Goal: Transaction & Acquisition: Purchase product/service

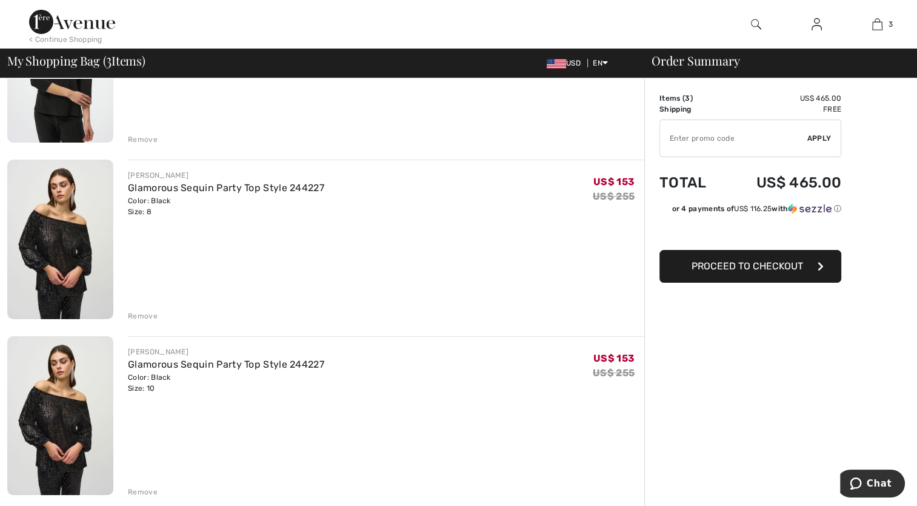
scroll to position [196, 0]
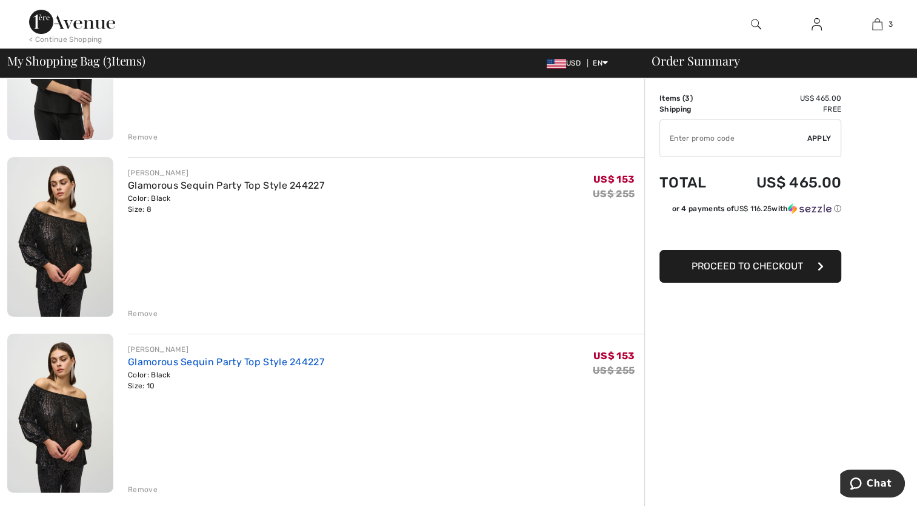
click at [234, 362] on link "Glamorous Sequin Party Top Style 244227" at bounding box center [226, 362] width 196 height 12
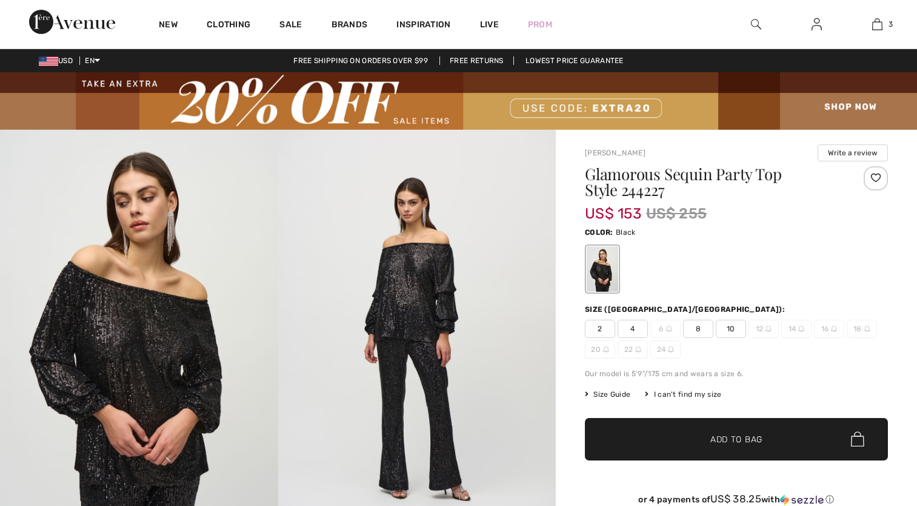
checkbox input "true"
click at [614, 396] on span "Size Guide" at bounding box center [607, 394] width 45 height 11
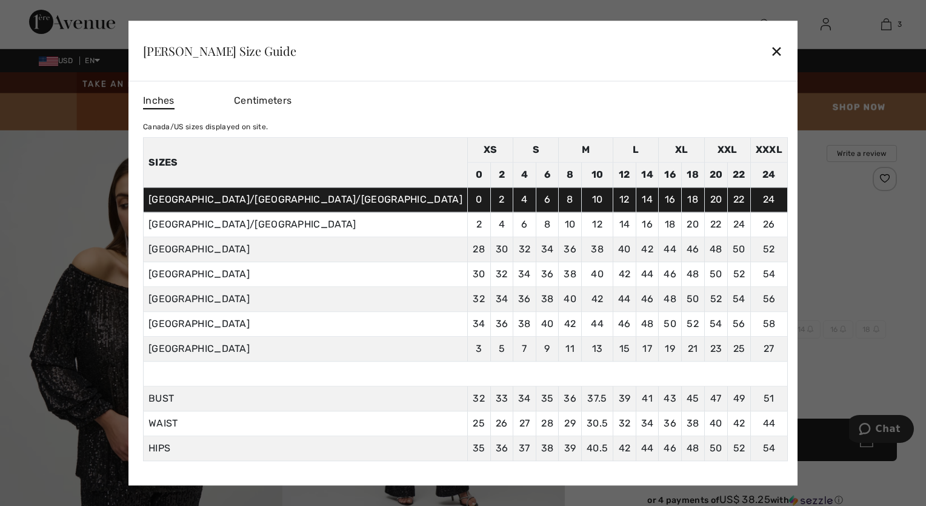
click at [771, 53] on div "✕" at bounding box center [777, 50] width 13 height 25
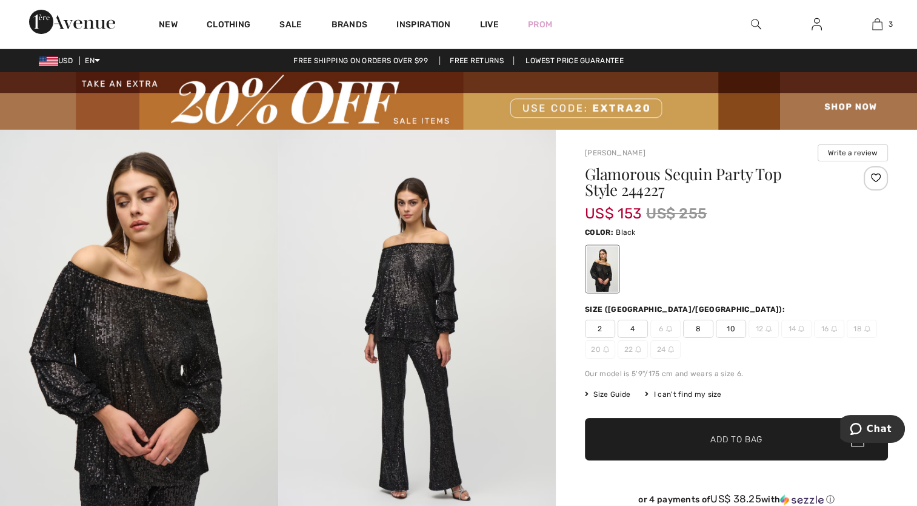
click at [703, 329] on span "8" at bounding box center [698, 329] width 30 height 18
click at [733, 329] on span "10" at bounding box center [731, 329] width 30 height 18
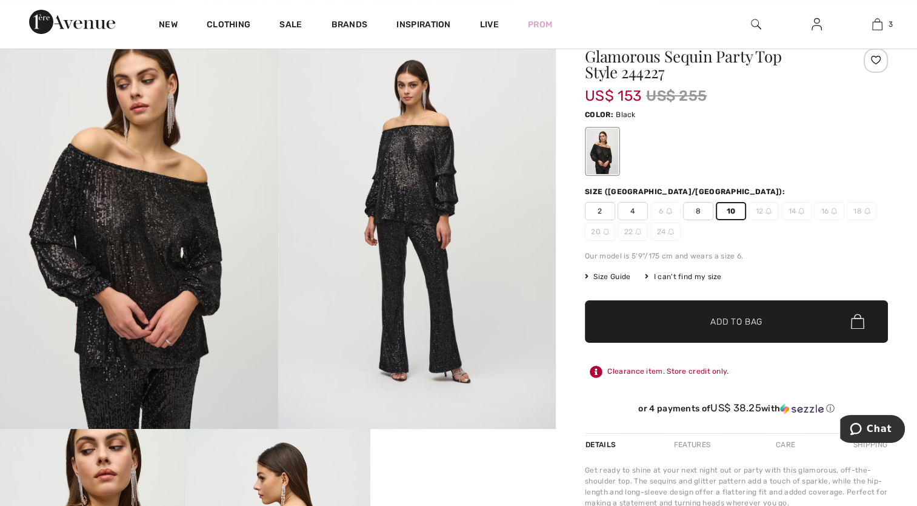
scroll to position [123, 0]
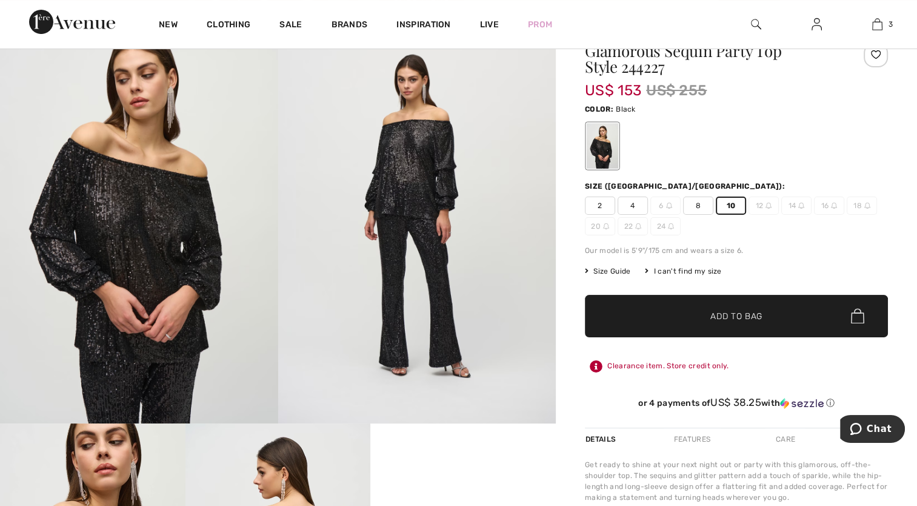
click at [695, 273] on div "I can't find my size" at bounding box center [683, 271] width 76 height 11
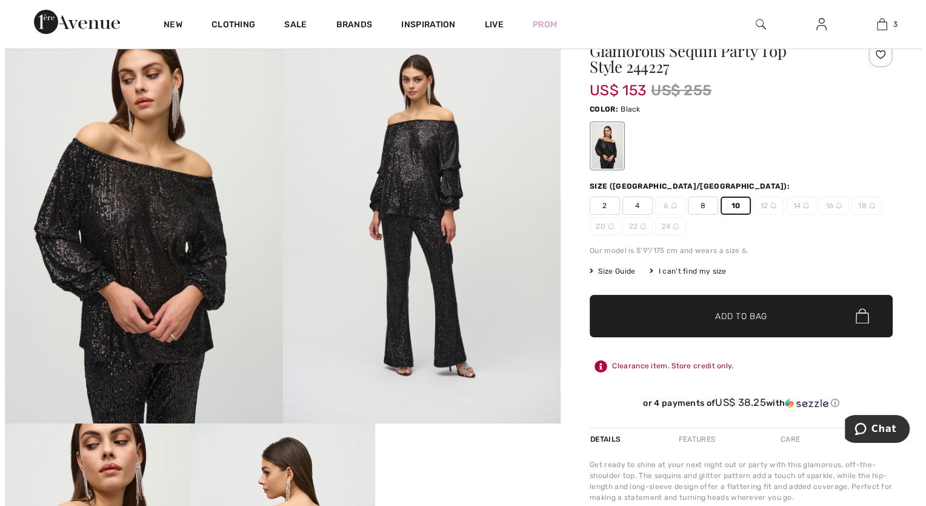
scroll to position [124, 0]
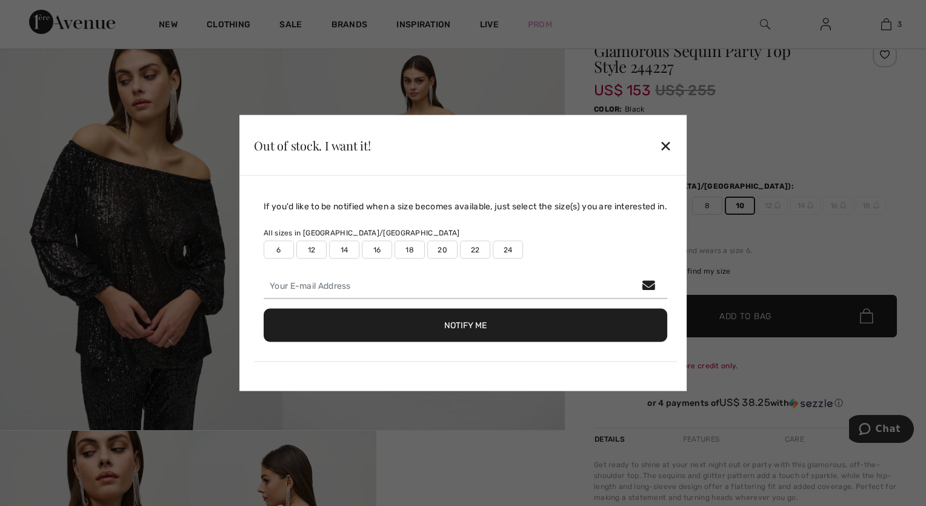
click at [677, 273] on div "If you'd like to be notified when a size becomes available, just select the siz…" at bounding box center [465, 281] width 423 height 162
click at [671, 145] on div "✕" at bounding box center [666, 144] width 13 height 25
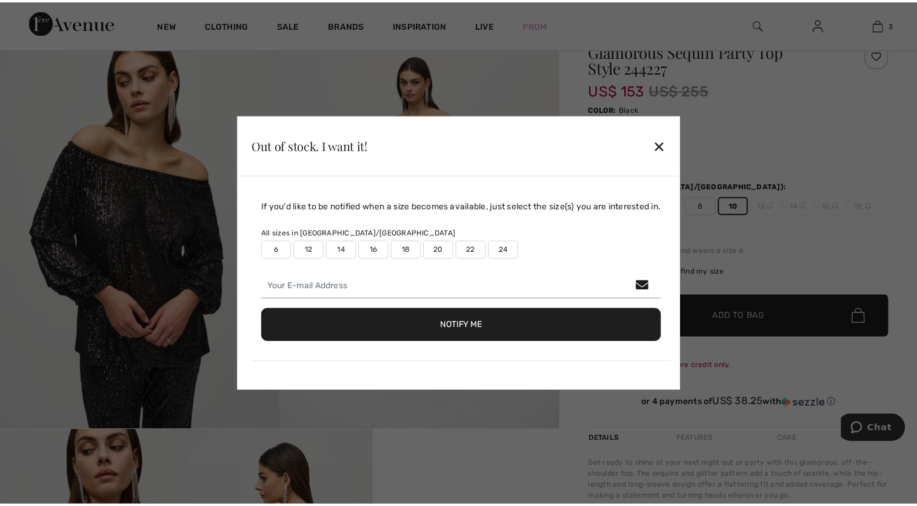
scroll to position [123, 0]
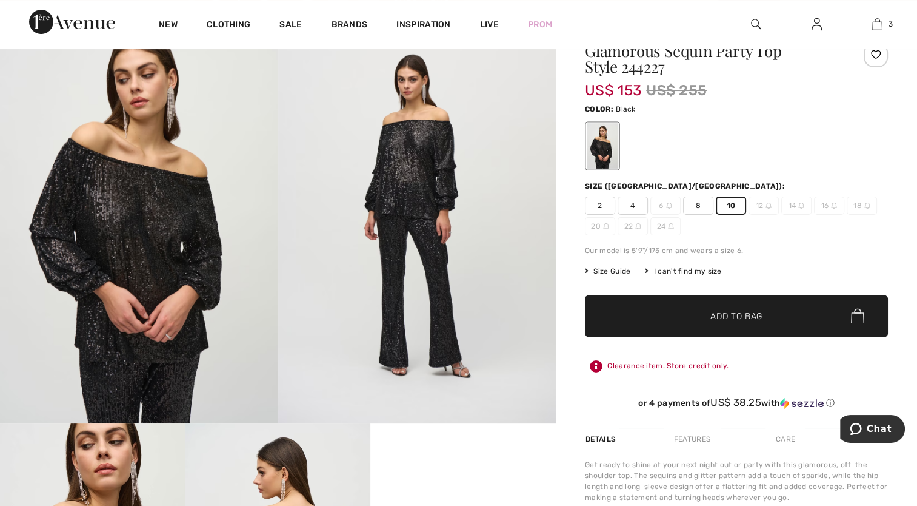
click at [606, 270] on span "Size Guide" at bounding box center [607, 271] width 45 height 11
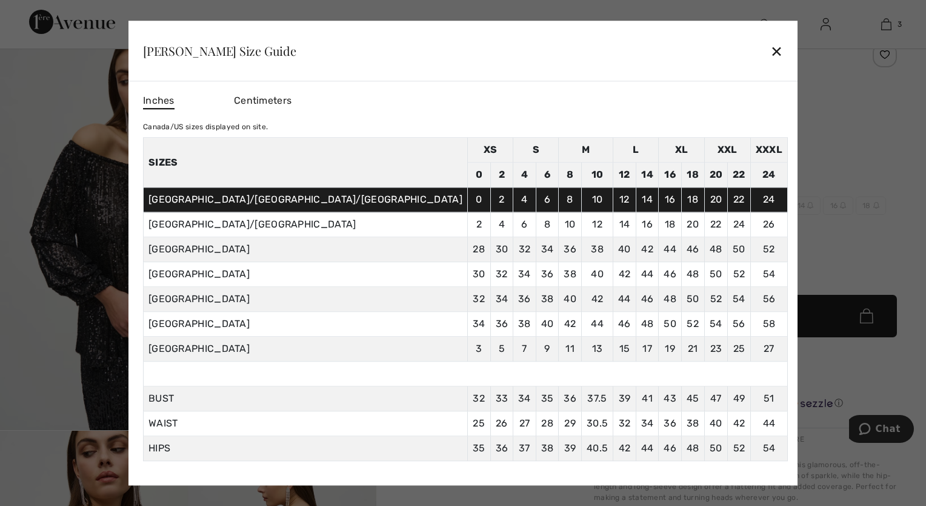
scroll to position [19, 0]
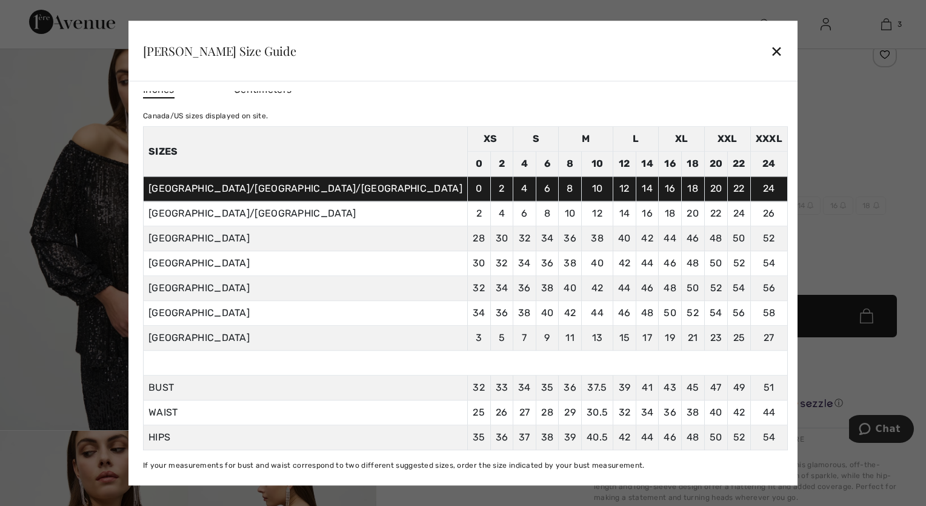
click at [771, 52] on div "✕" at bounding box center [777, 50] width 13 height 25
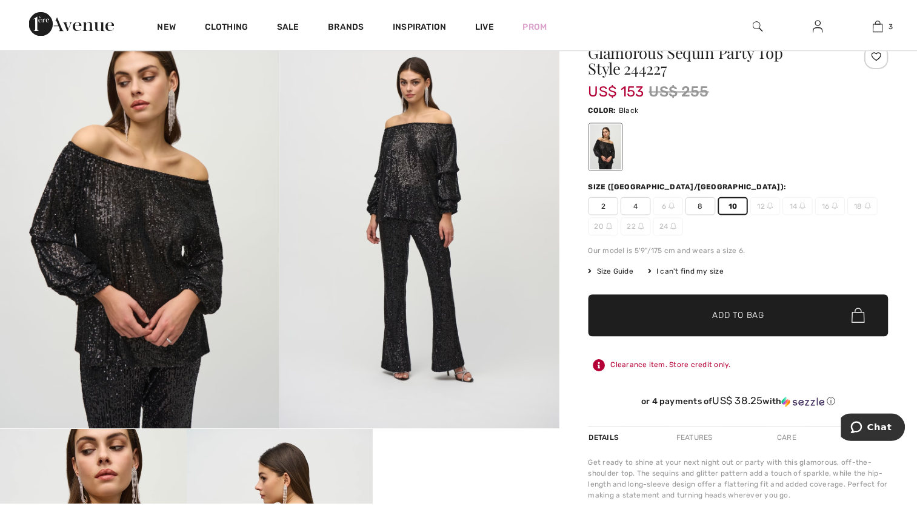
scroll to position [123, 0]
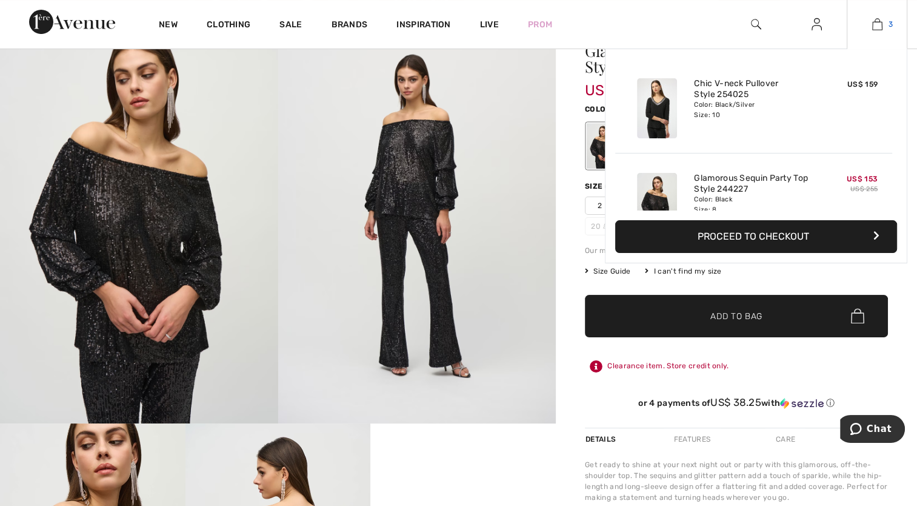
click at [876, 29] on img at bounding box center [878, 24] width 10 height 15
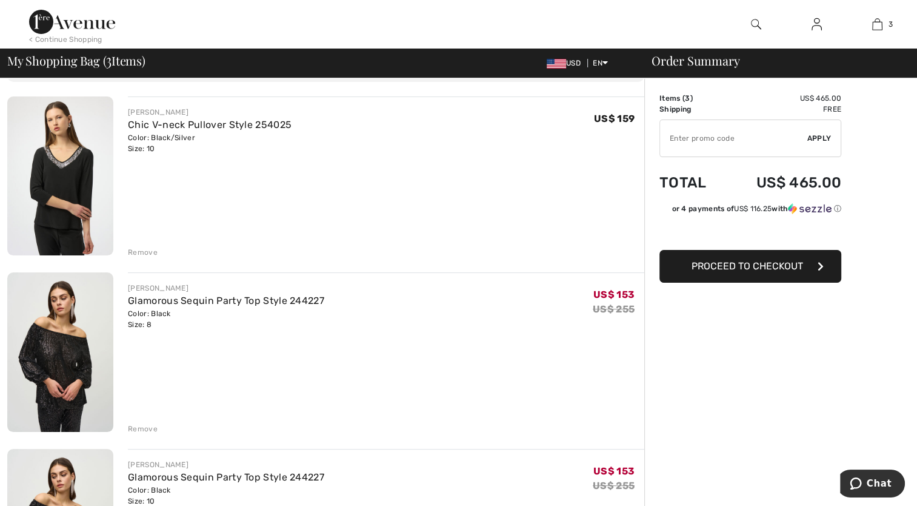
scroll to position [75, 0]
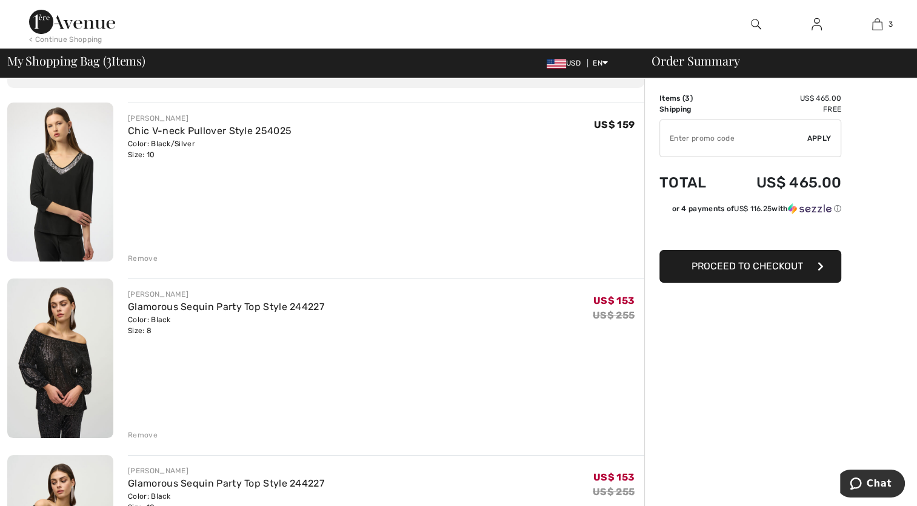
click at [69, 186] on img at bounding box center [60, 181] width 106 height 159
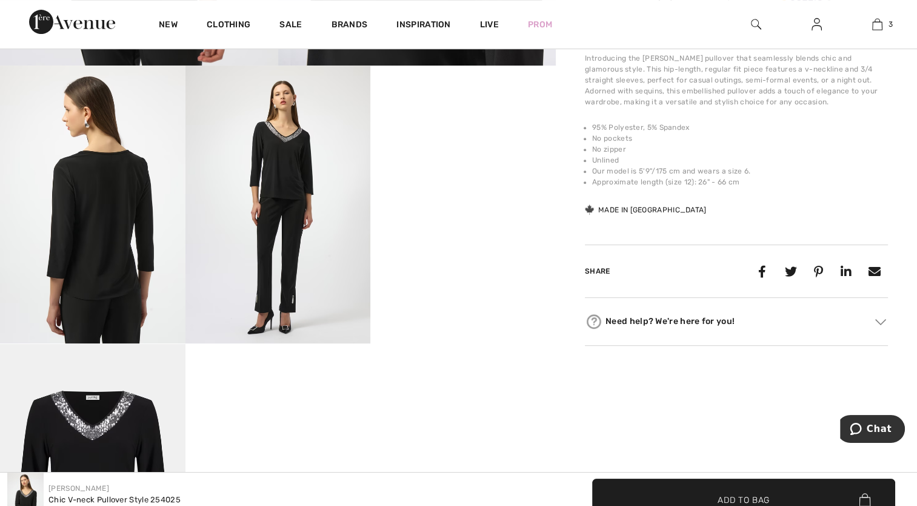
scroll to position [504, 0]
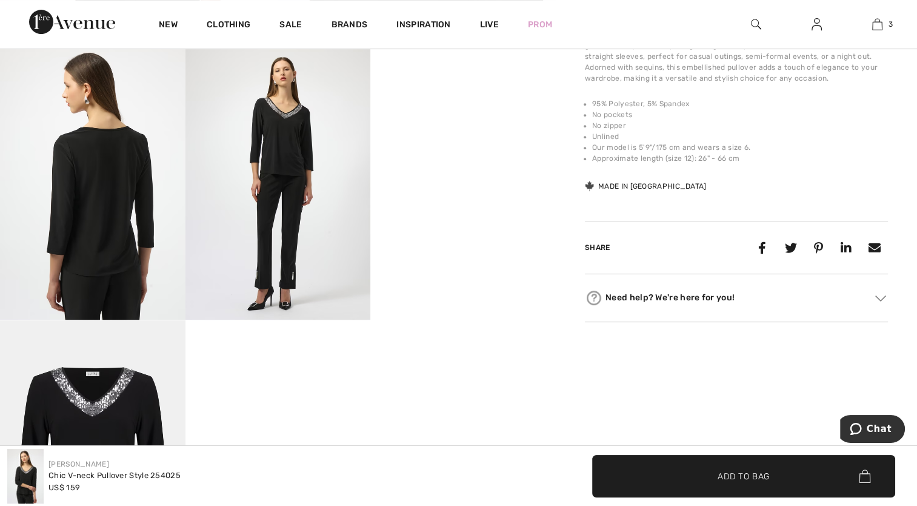
click at [118, 292] on img at bounding box center [93, 181] width 186 height 278
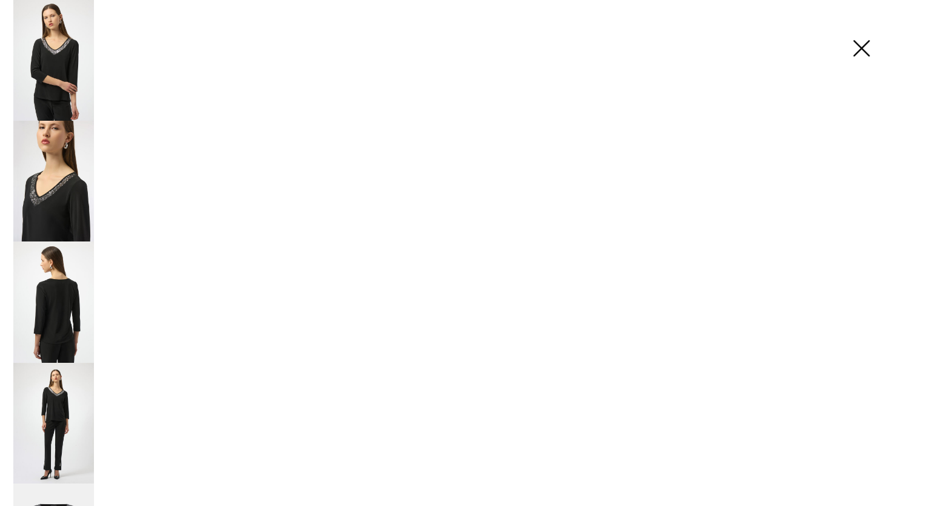
scroll to position [512, 0]
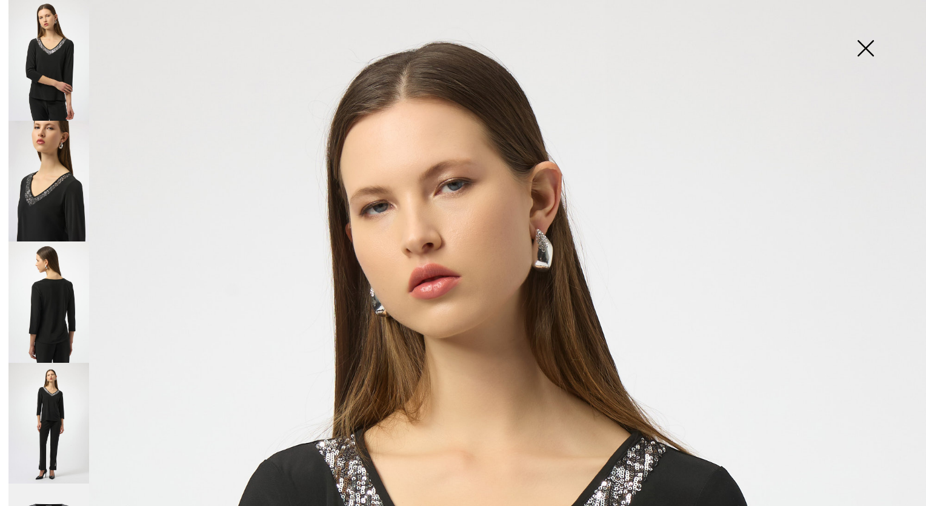
click at [63, 309] on img at bounding box center [48, 301] width 81 height 121
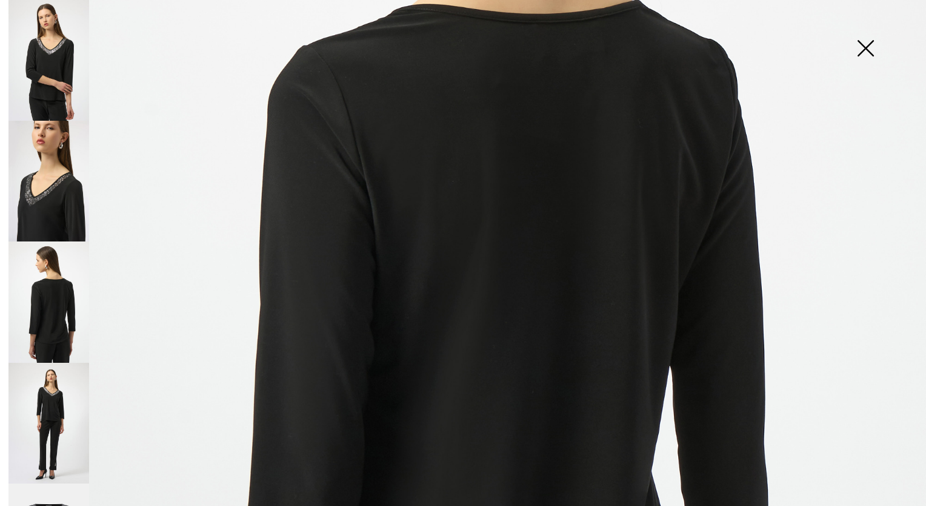
scroll to position [408, 0]
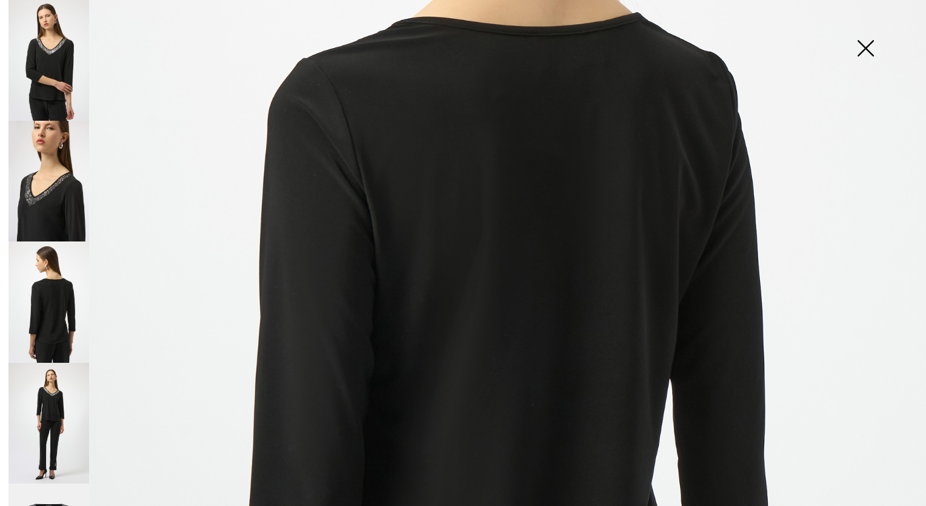
click at [867, 47] on img at bounding box center [866, 49] width 61 height 62
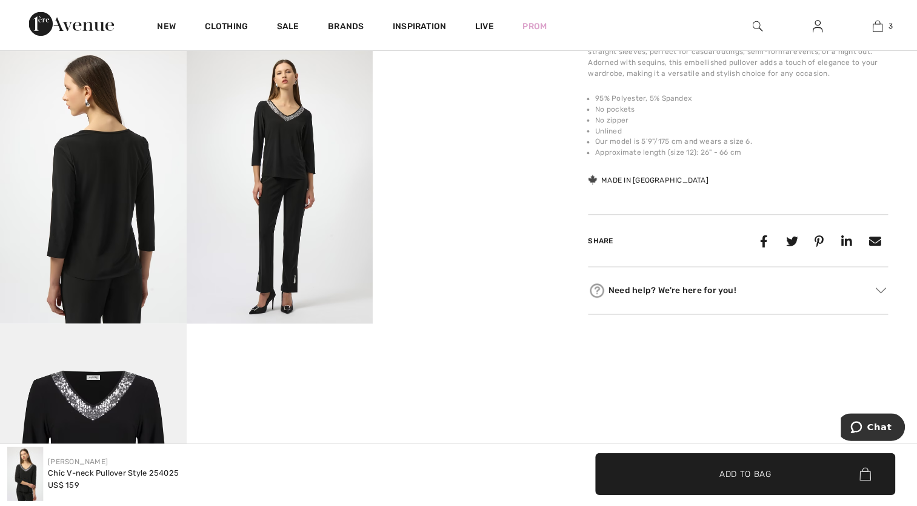
scroll to position [504, 0]
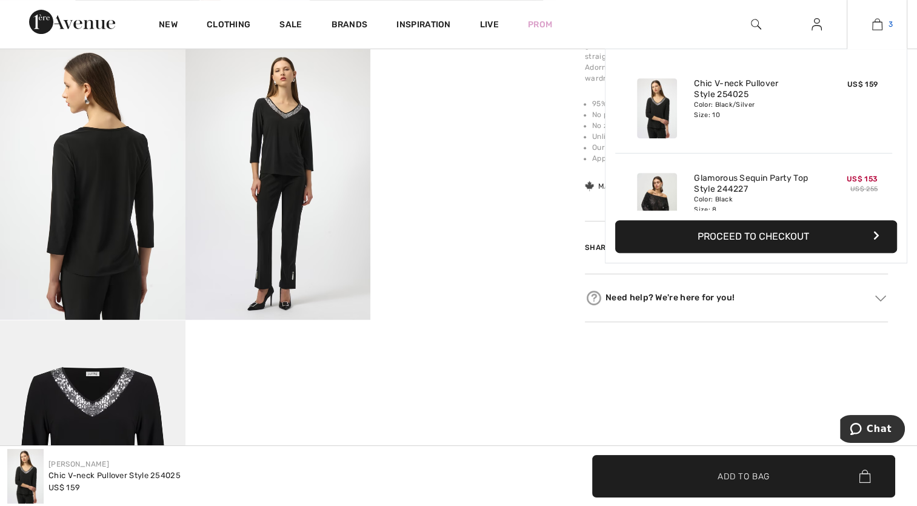
click at [879, 25] on img at bounding box center [878, 24] width 10 height 15
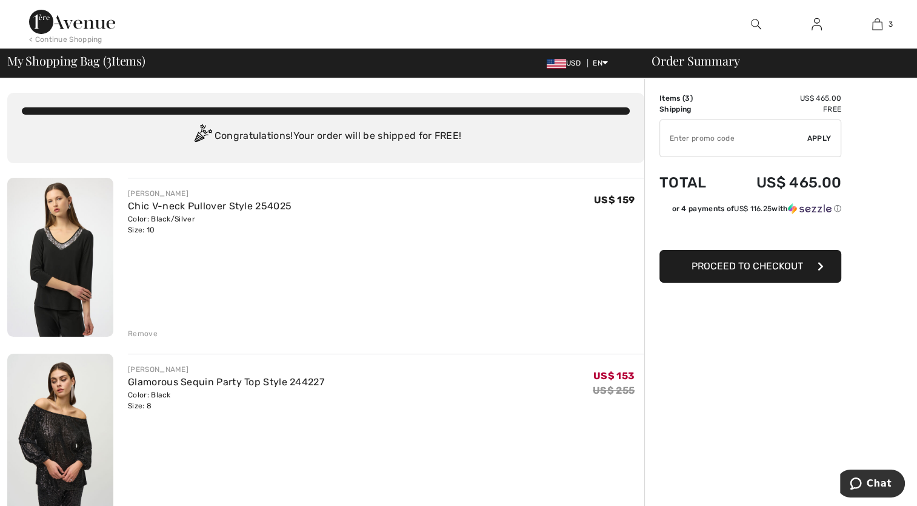
click at [147, 335] on div "Remove" at bounding box center [143, 333] width 30 height 11
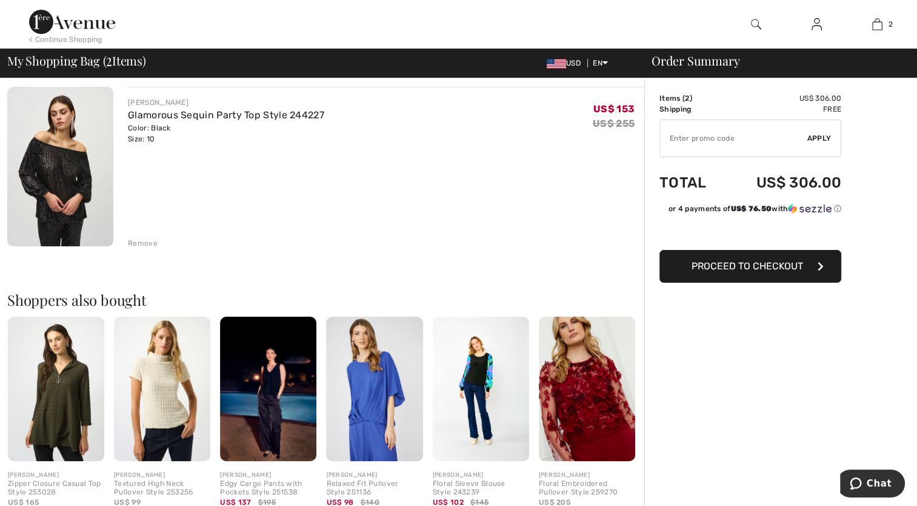
scroll to position [264, 0]
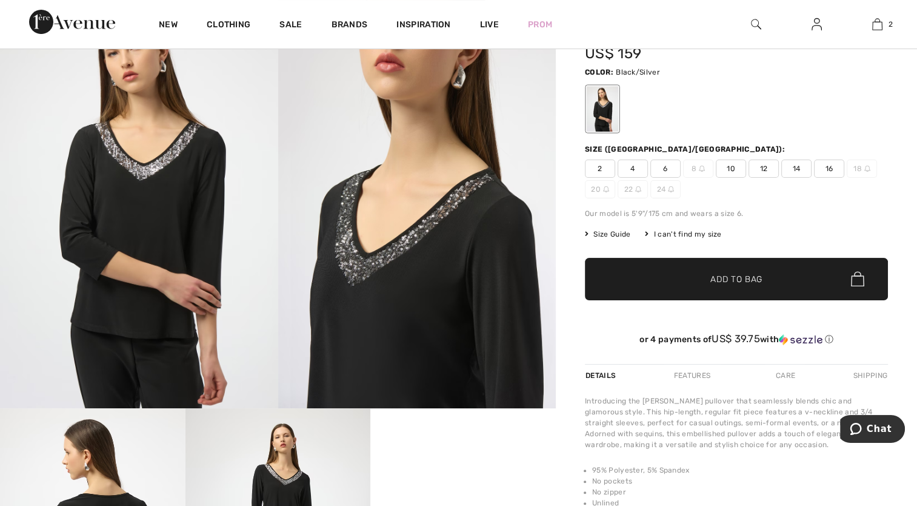
scroll to position [144, 0]
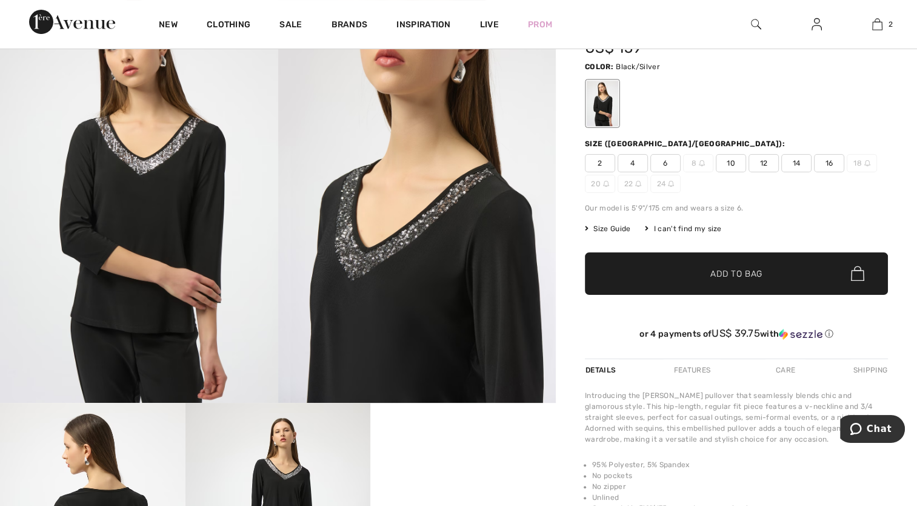
click at [732, 162] on span "10" at bounding box center [731, 163] width 30 height 18
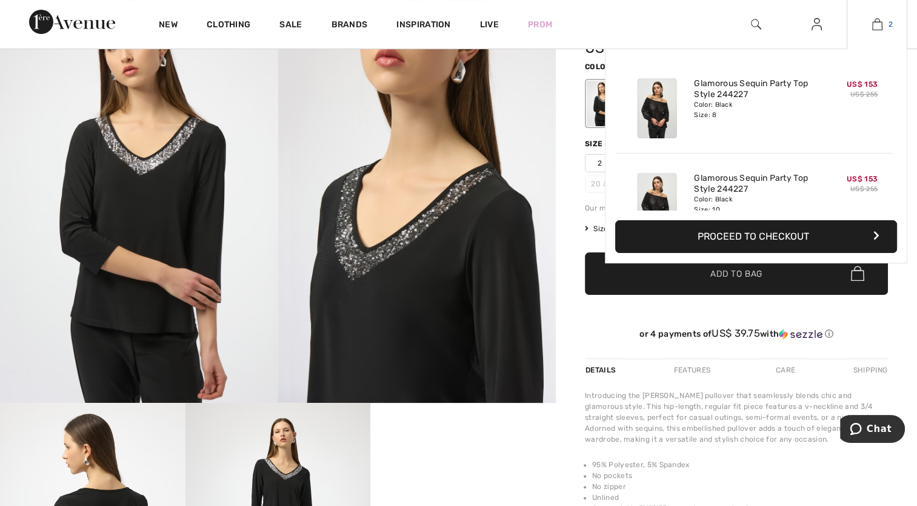
click at [877, 25] on img at bounding box center [878, 24] width 10 height 15
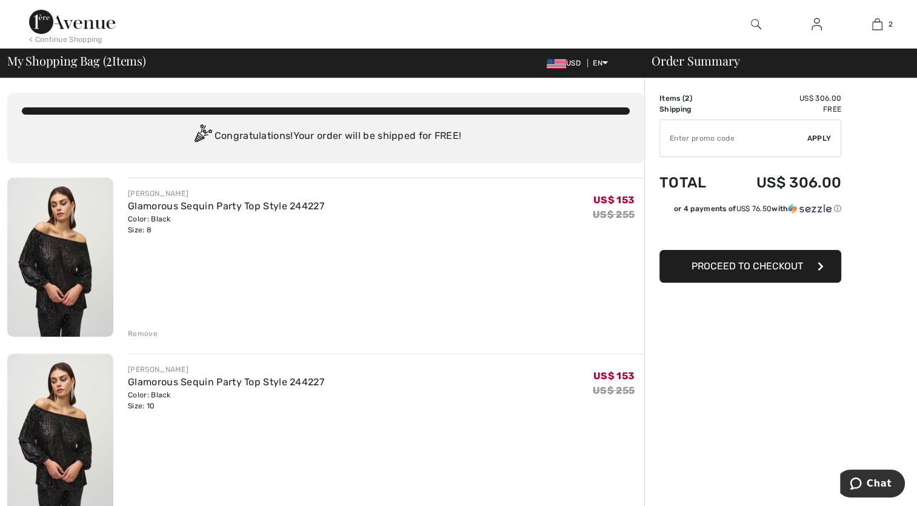
click at [143, 335] on div "Remove" at bounding box center [143, 333] width 30 height 11
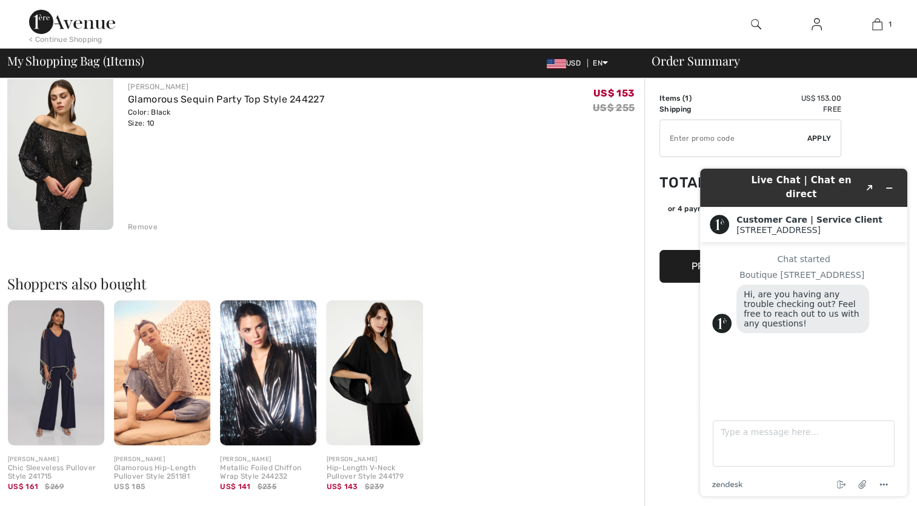
click at [179, 366] on img at bounding box center [162, 372] width 96 height 145
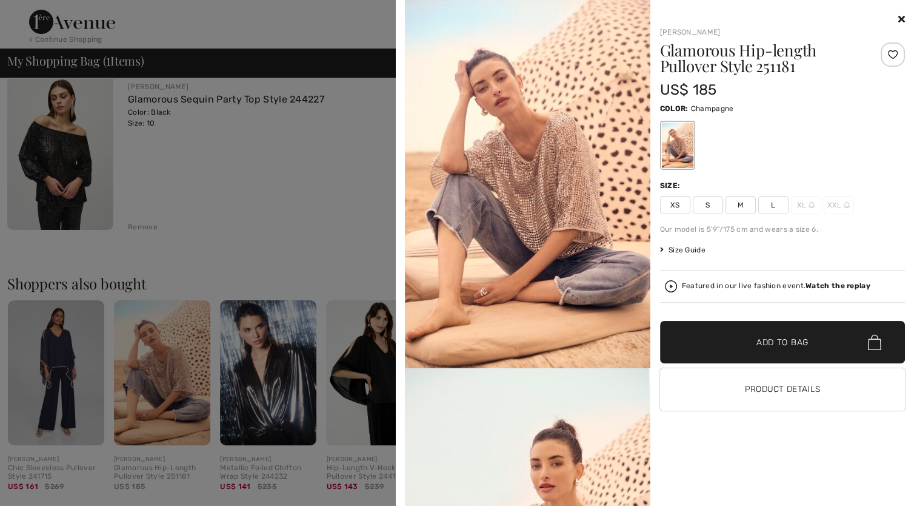
click at [677, 153] on div at bounding box center [678, 144] width 32 height 45
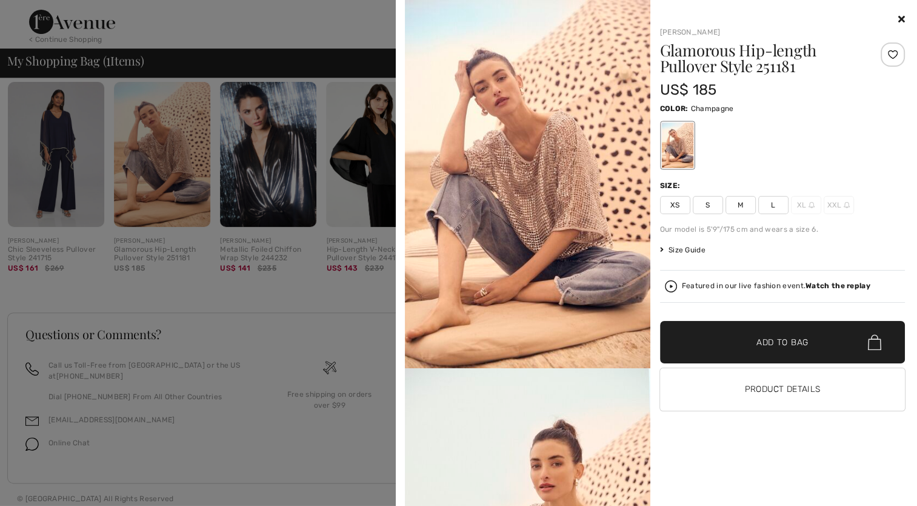
scroll to position [332, 0]
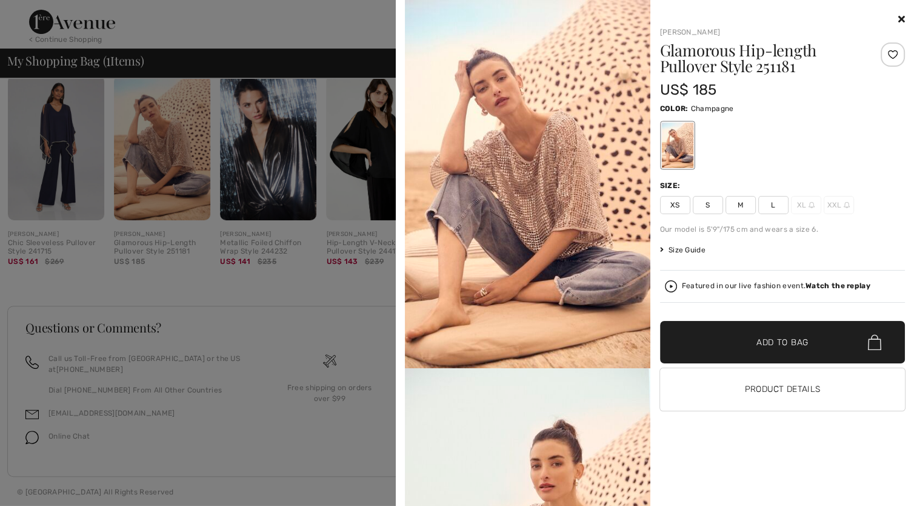
click at [252, 247] on div at bounding box center [458, 253] width 917 height 506
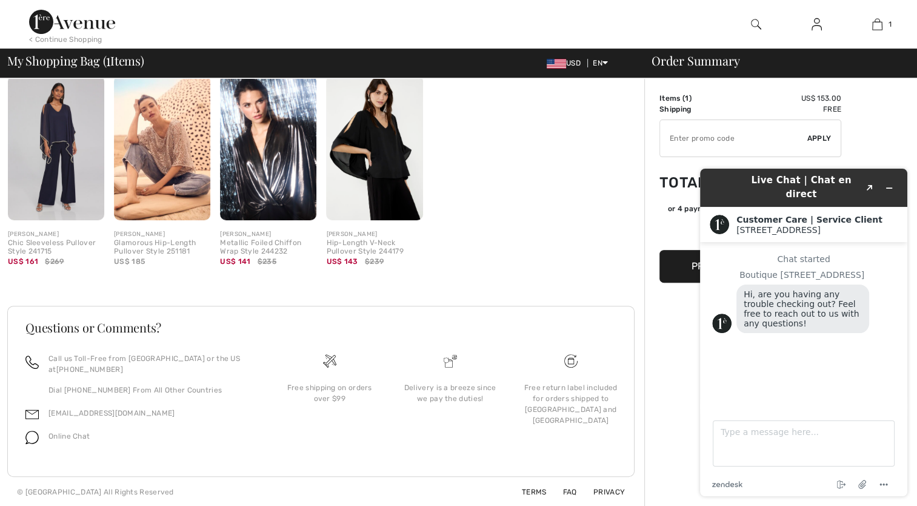
click at [256, 201] on img at bounding box center [268, 147] width 96 height 145
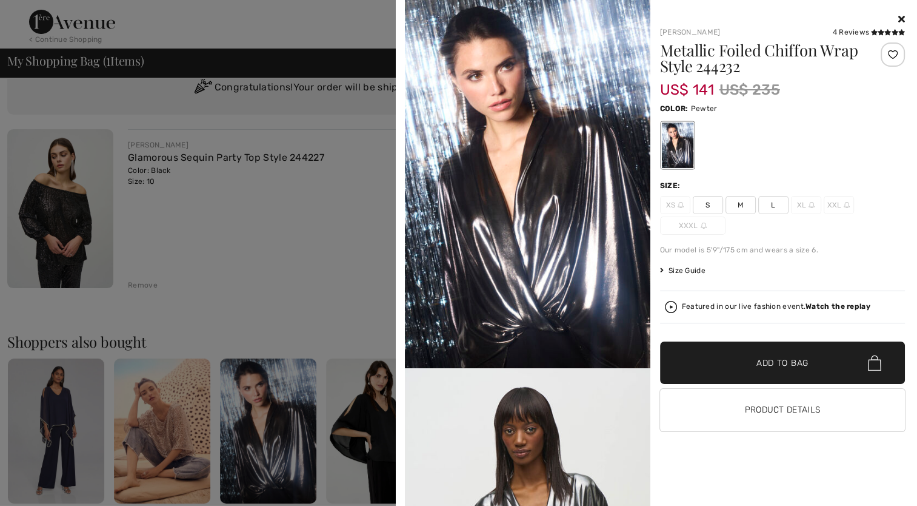
scroll to position [0, 0]
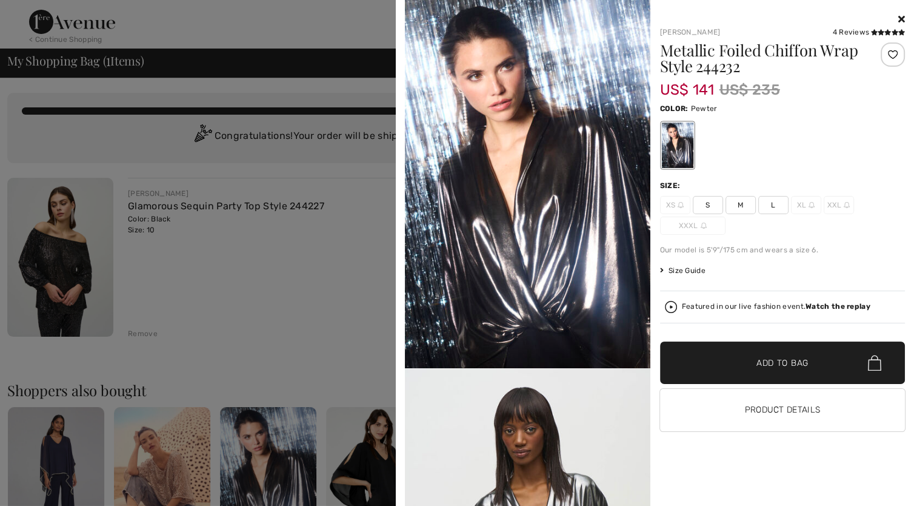
click at [902, 20] on icon at bounding box center [902, 19] width 7 height 10
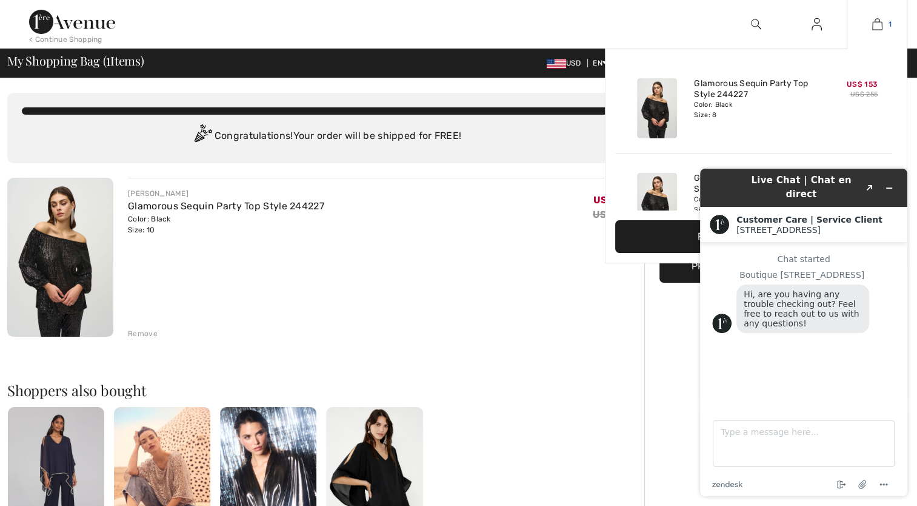
click at [876, 22] on img at bounding box center [878, 24] width 10 height 15
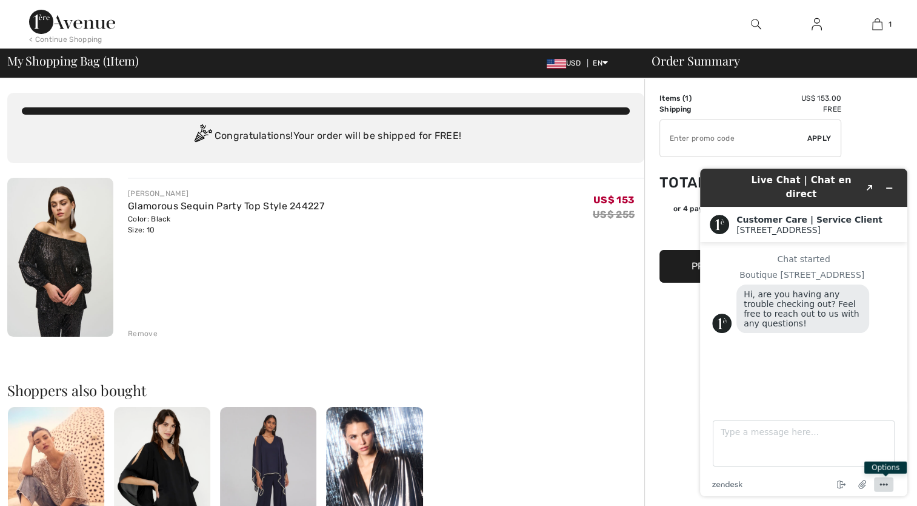
click at [886, 483] on icon "Menu" at bounding box center [884, 484] width 15 height 15
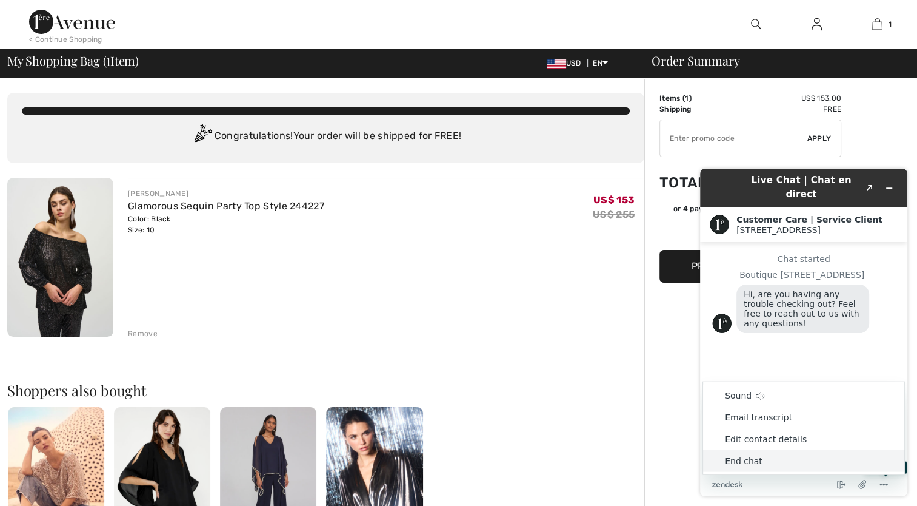
click at [755, 460] on li "End chat" at bounding box center [803, 461] width 201 height 22
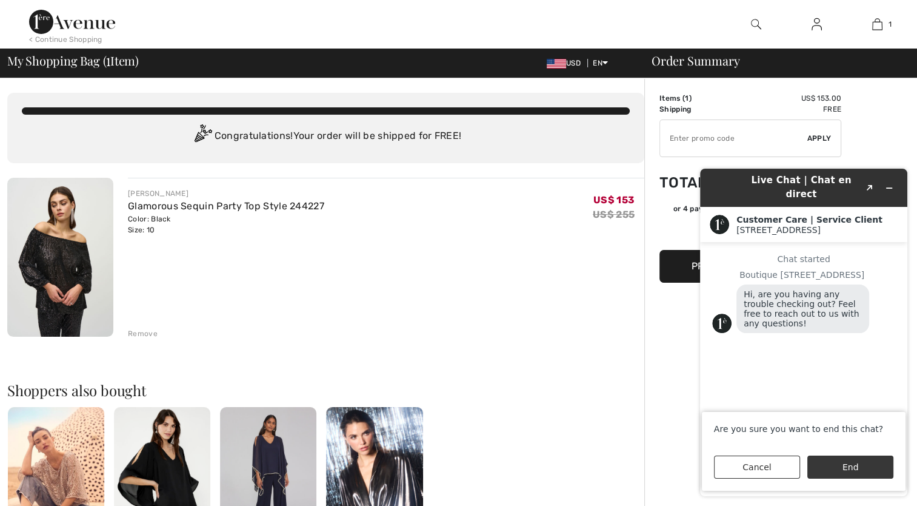
click at [844, 467] on button "End" at bounding box center [851, 466] width 86 height 23
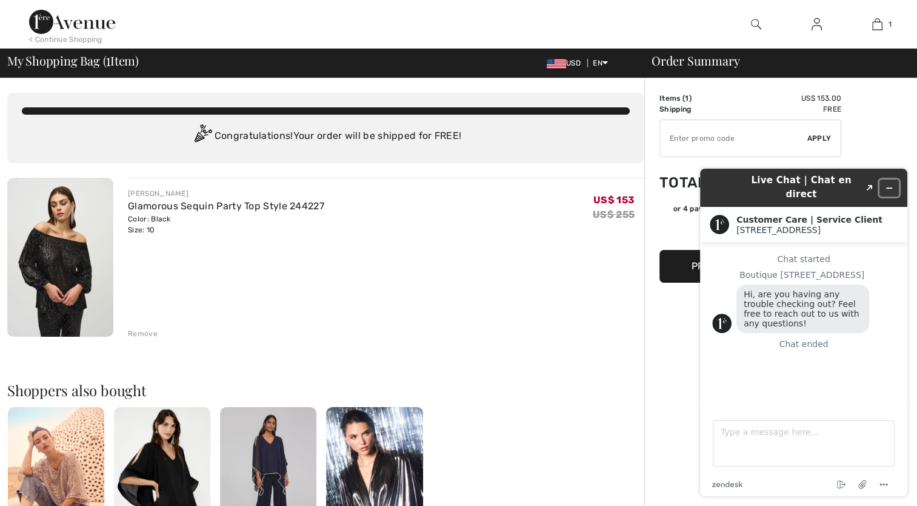
click at [891, 188] on icon "Minimize widget" at bounding box center [889, 188] width 5 height 0
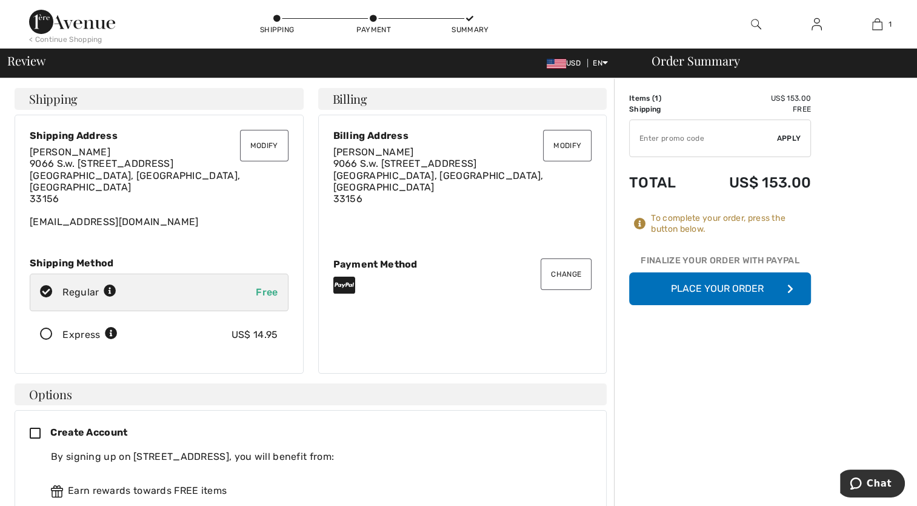
click at [752, 22] on img at bounding box center [756, 24] width 10 height 15
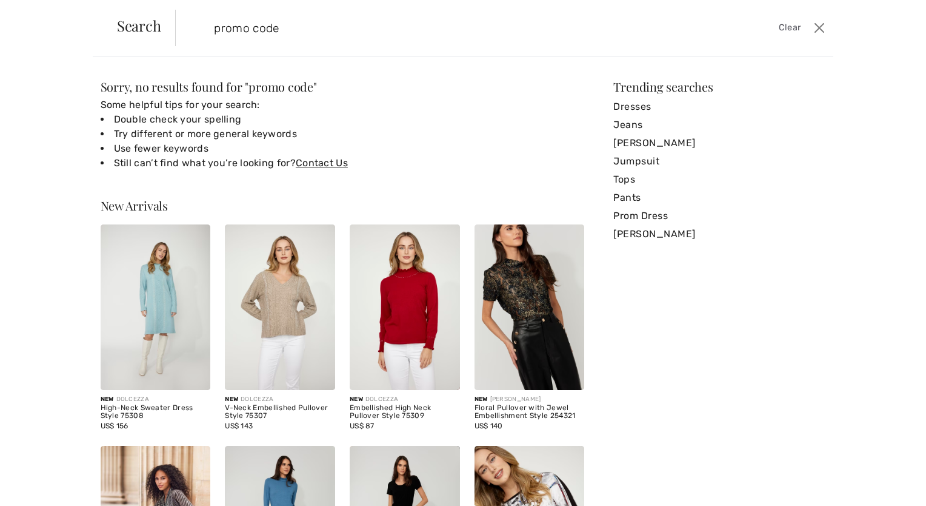
type input "promo code"
click at [611, 21] on input "promo code" at bounding box center [432, 28] width 454 height 36
click at [824, 118] on div "Sorry, no results found for " promo code " Some helpful tips for your search: D…" at bounding box center [463, 280] width 926 height 449
click at [133, 33] on span "Search" at bounding box center [139, 25] width 44 height 15
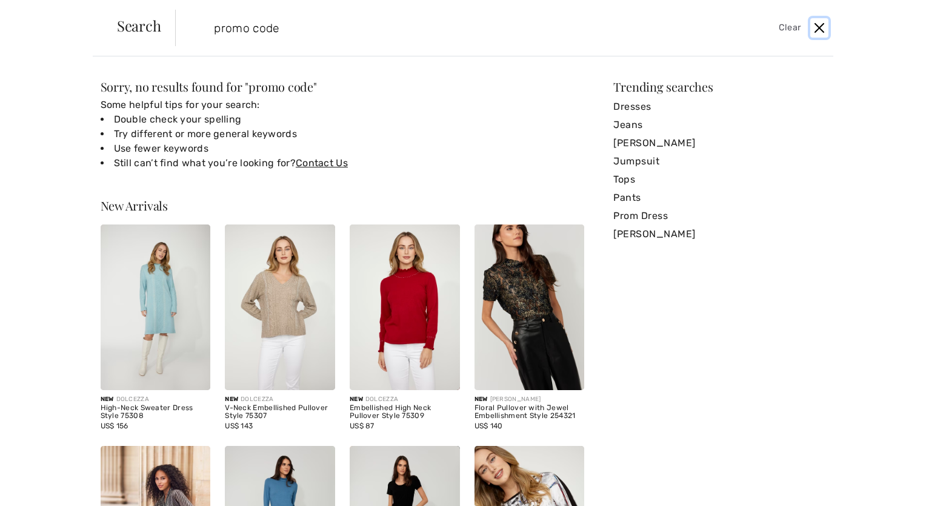
click at [820, 27] on button "Close" at bounding box center [820, 27] width 18 height 19
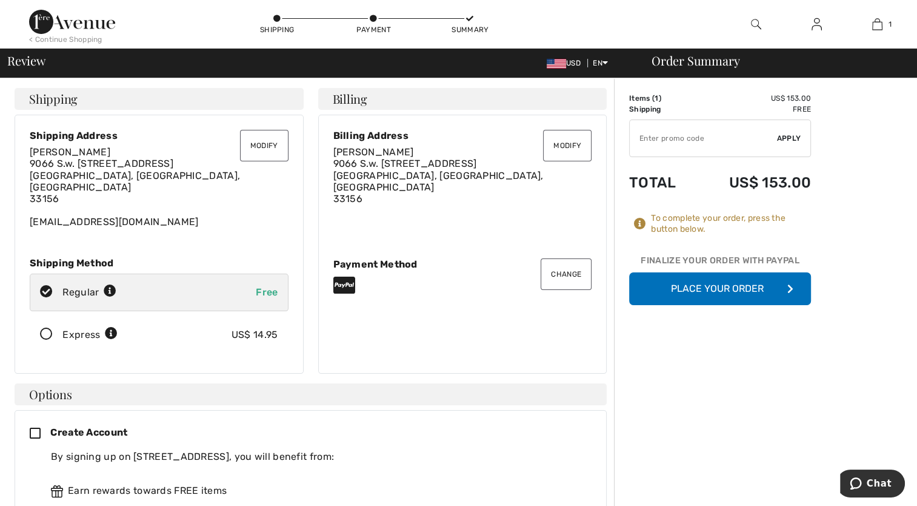
click at [723, 291] on button "Place Your Order" at bounding box center [720, 288] width 182 height 33
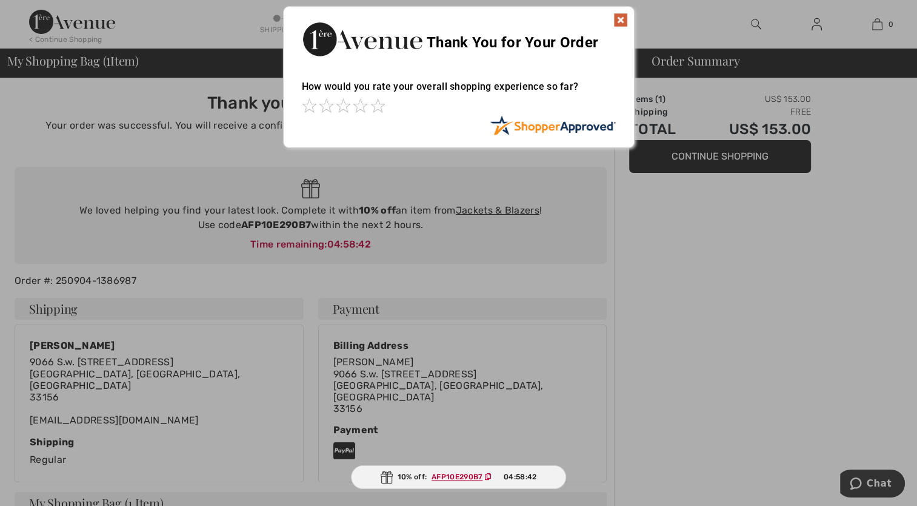
click at [621, 19] on img at bounding box center [621, 20] width 15 height 15
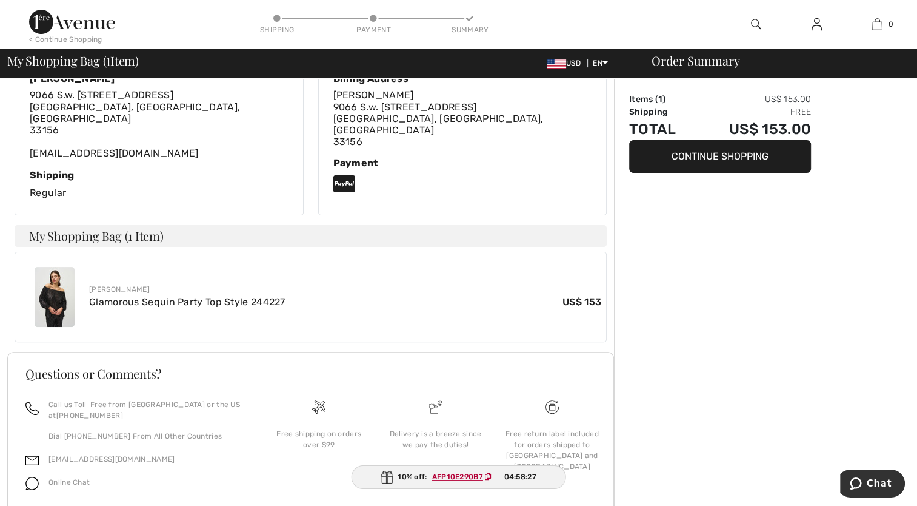
scroll to position [269, 0]
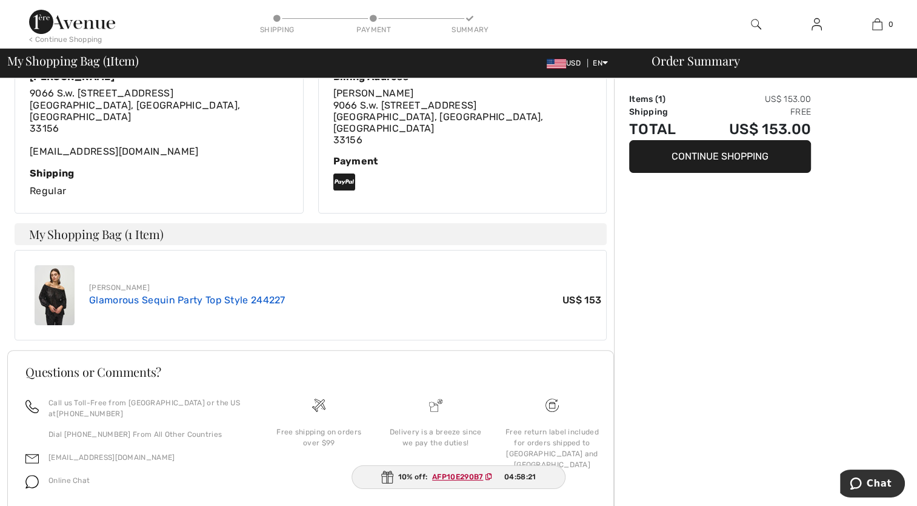
click at [194, 294] on link "Glamorous Sequin Party Top Style 244227" at bounding box center [187, 300] width 196 height 12
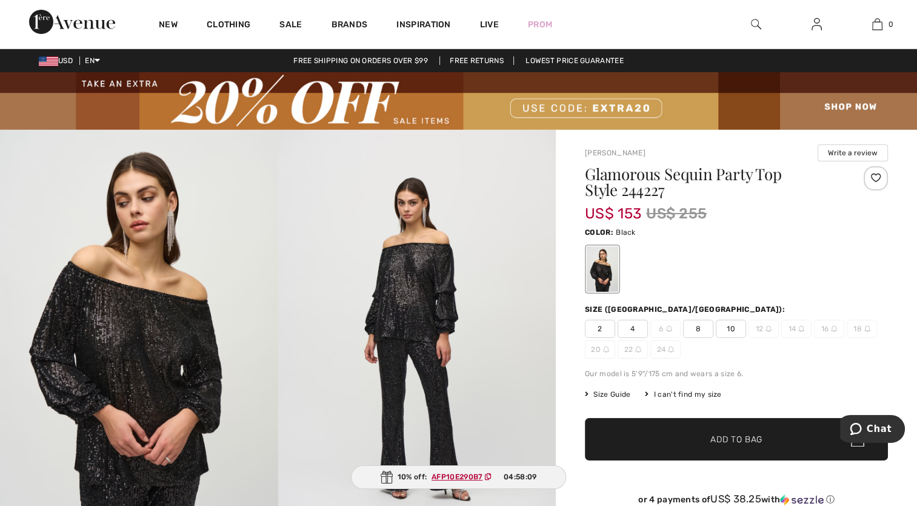
click at [815, 28] on img at bounding box center [817, 24] width 10 height 15
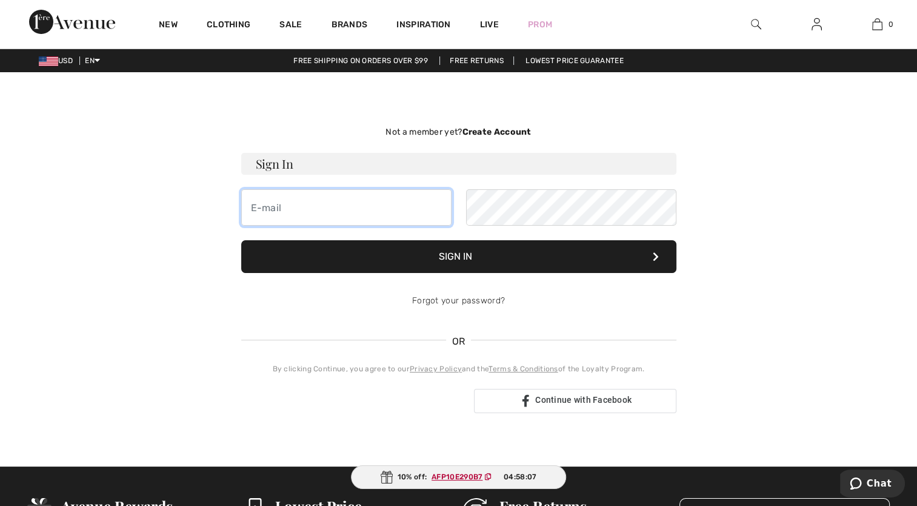
click at [254, 218] on input "email" at bounding box center [346, 207] width 210 height 36
type input "[EMAIL_ADDRESS][DOMAIN_NAME]"
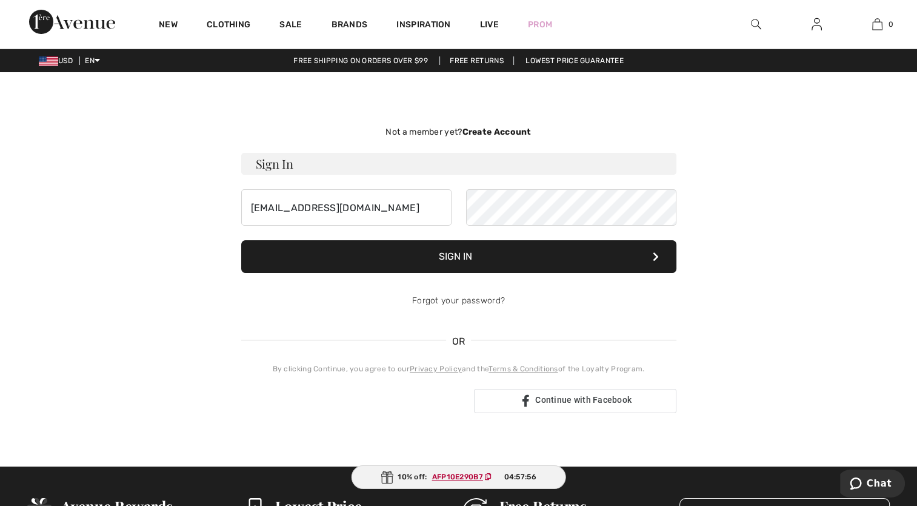
click at [450, 258] on button "Sign In" at bounding box center [458, 256] width 435 height 33
click at [465, 301] on link "Forgot your password?" at bounding box center [458, 300] width 93 height 10
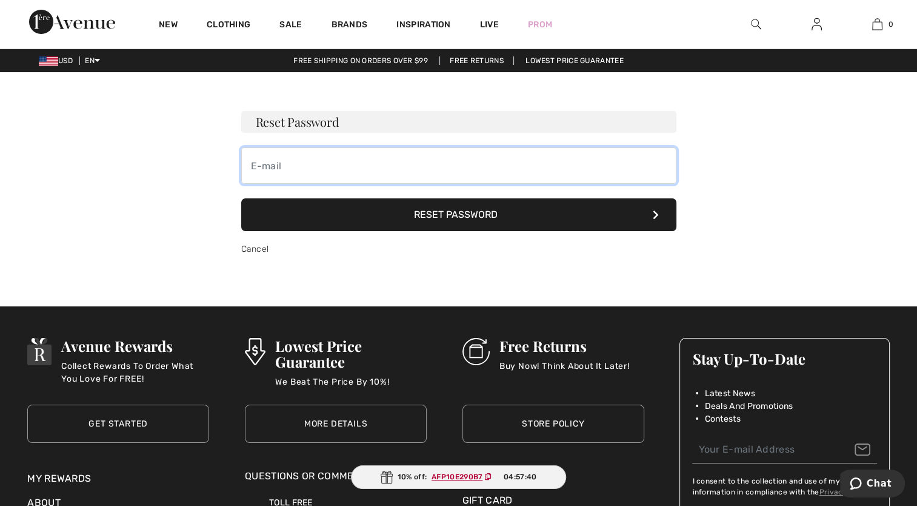
click at [254, 161] on input "email" at bounding box center [458, 165] width 435 height 36
type input "[EMAIL_ADDRESS][DOMAIN_NAME]"
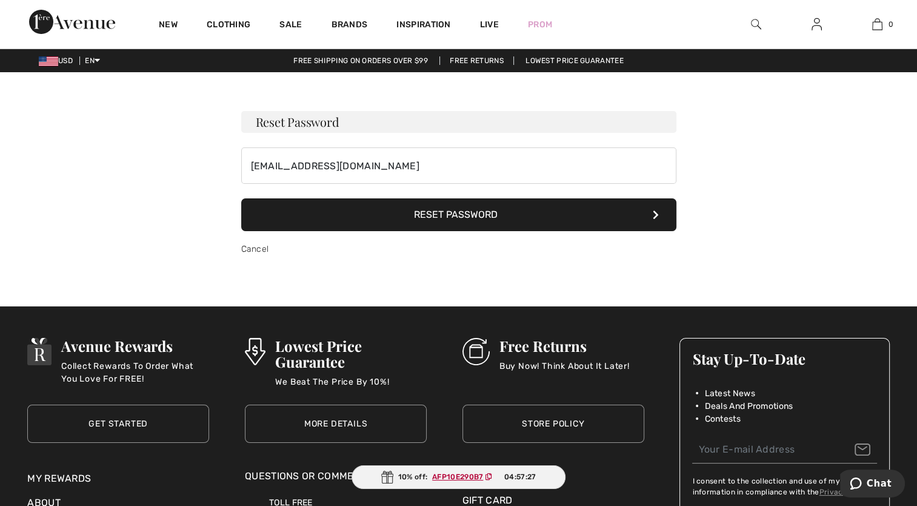
click at [423, 215] on button "Reset Password" at bounding box center [458, 214] width 435 height 33
